Goal: Task Accomplishment & Management: Use online tool/utility

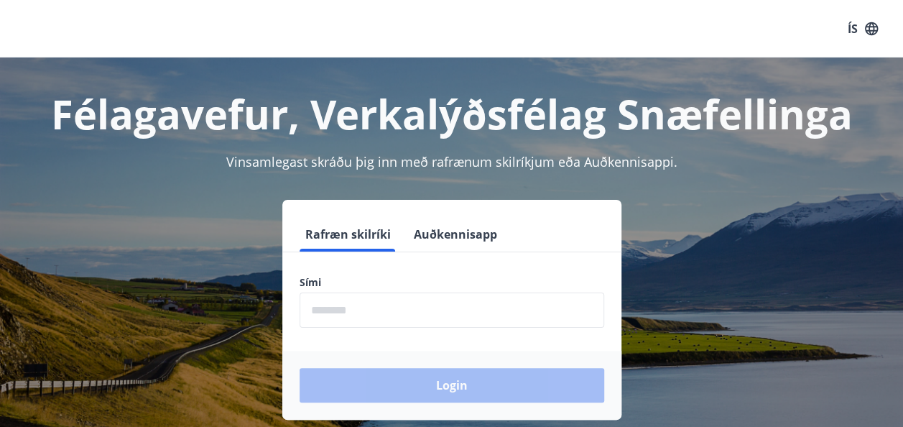
click at [414, 306] on input "phone" at bounding box center [451, 309] width 304 height 35
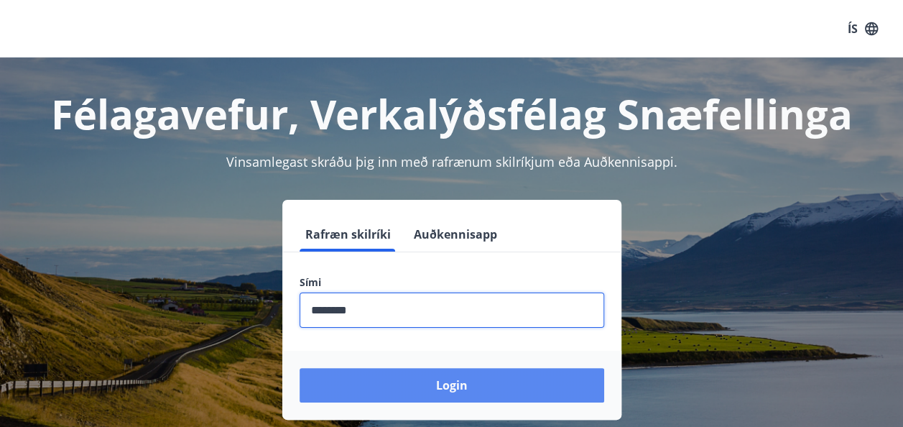
type input "********"
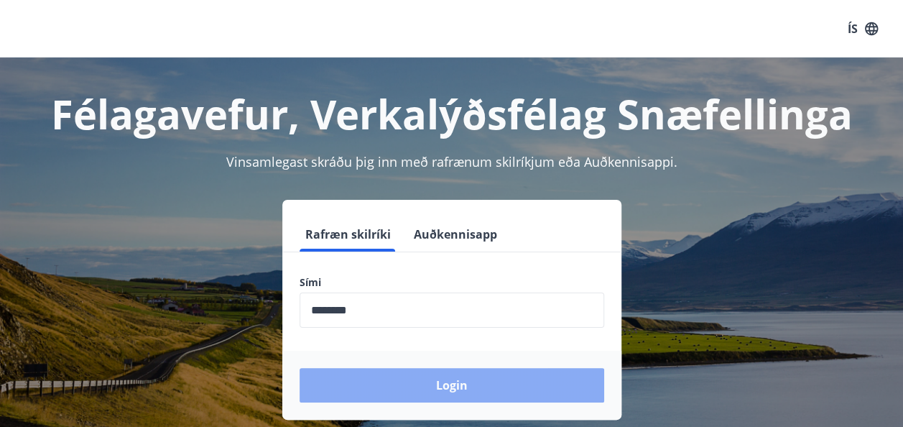
click at [388, 375] on button "Login" at bounding box center [451, 385] width 304 height 34
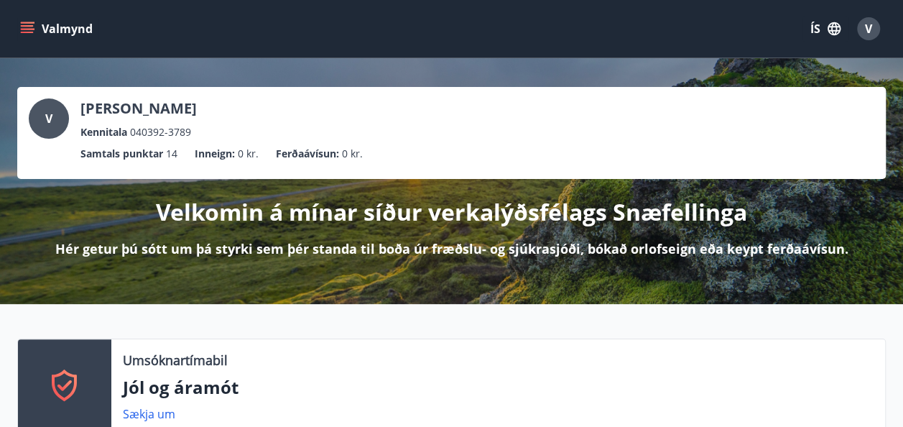
click at [21, 27] on icon "menu" at bounding box center [27, 29] width 14 height 14
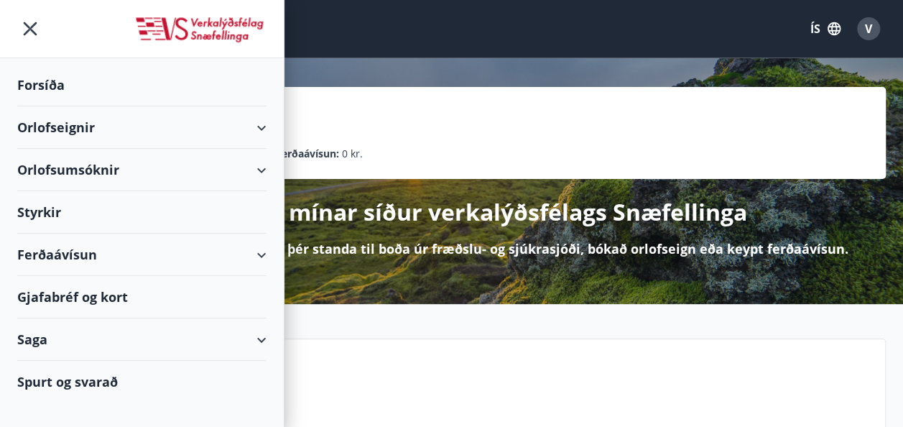
click at [78, 126] on div "Orlofseignir" at bounding box center [141, 127] width 249 height 42
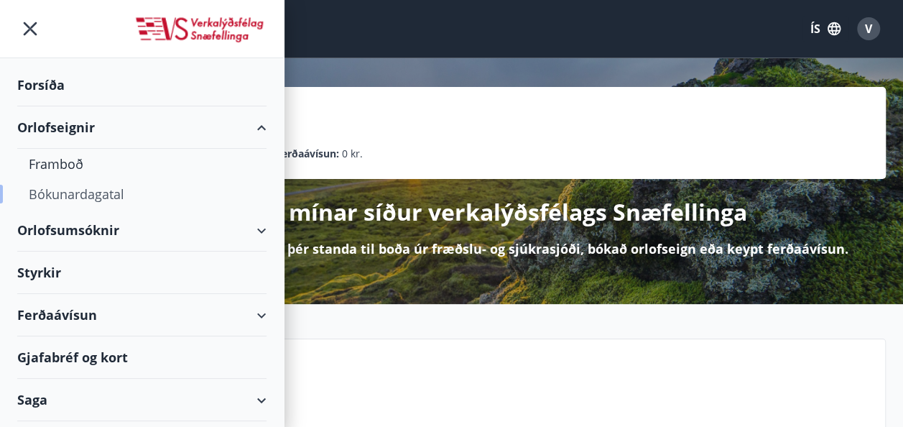
click at [86, 189] on div "Bókunardagatal" at bounding box center [142, 194] width 226 height 30
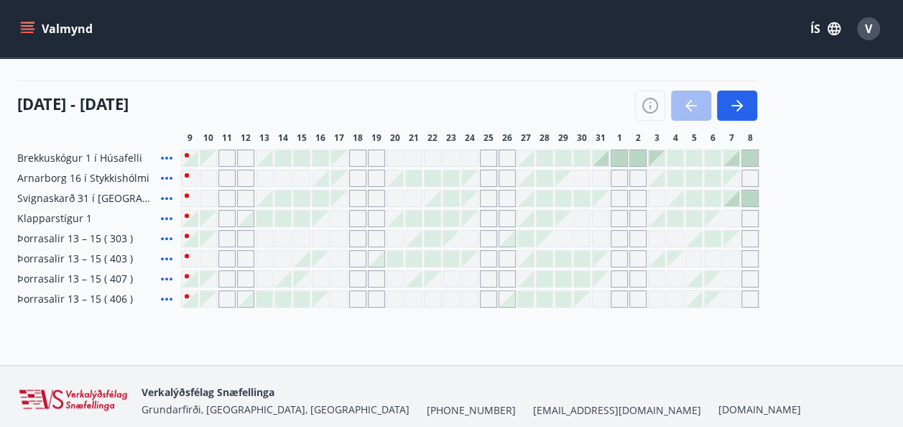
scroll to position [152, 0]
